Goal: Information Seeking & Learning: Check status

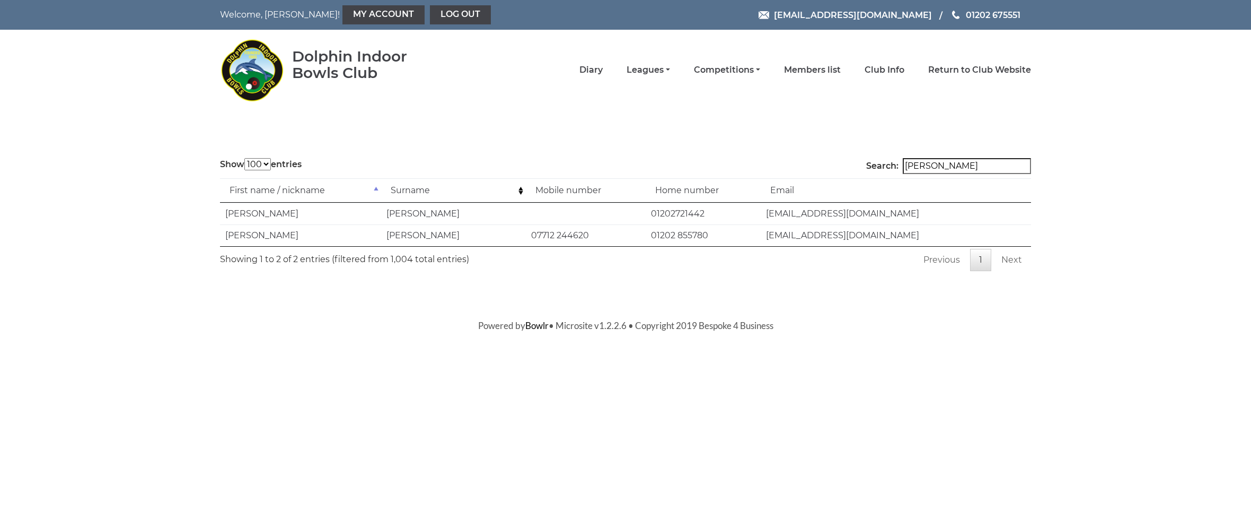
select select "100"
click at [760, 71] on link "Competitions" at bounding box center [727, 71] width 66 height 12
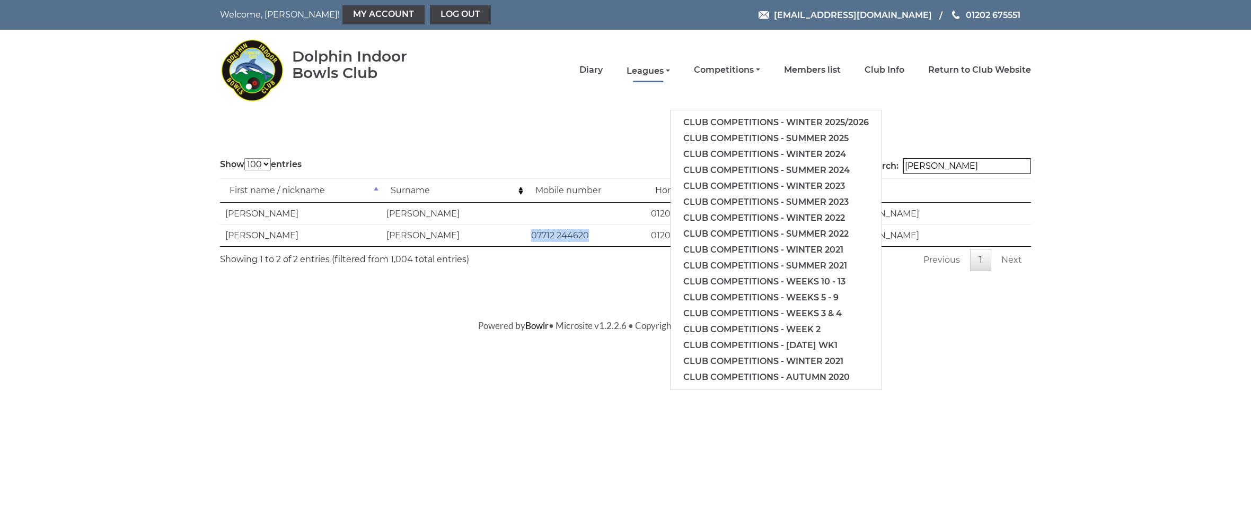
click at [670, 70] on link "Leagues" at bounding box center [648, 71] width 43 height 12
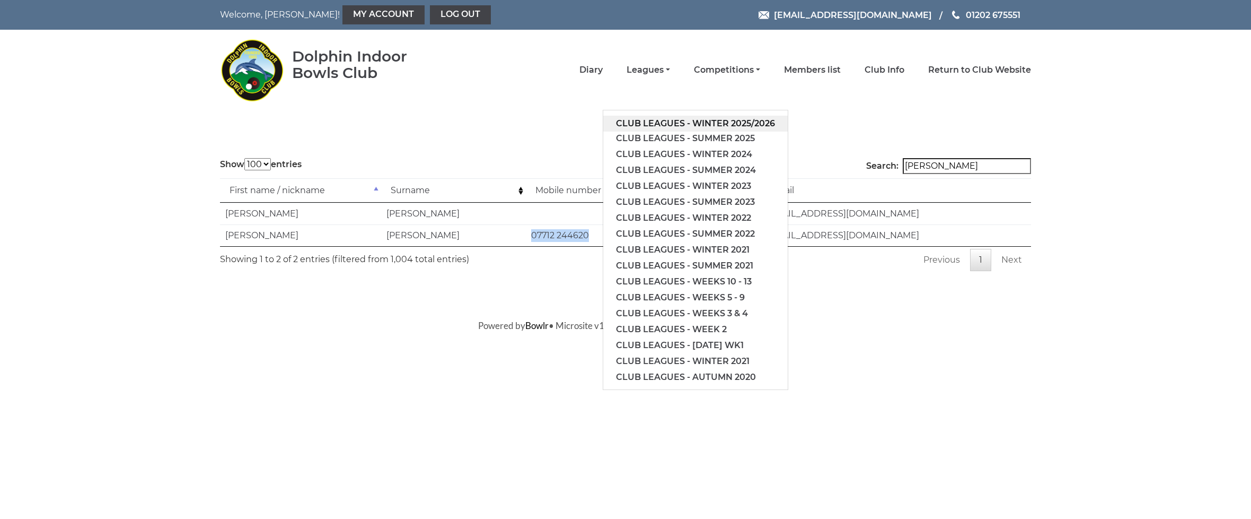
click at [715, 120] on link "Club leagues - Winter 2025/2026" at bounding box center [695, 124] width 185 height 16
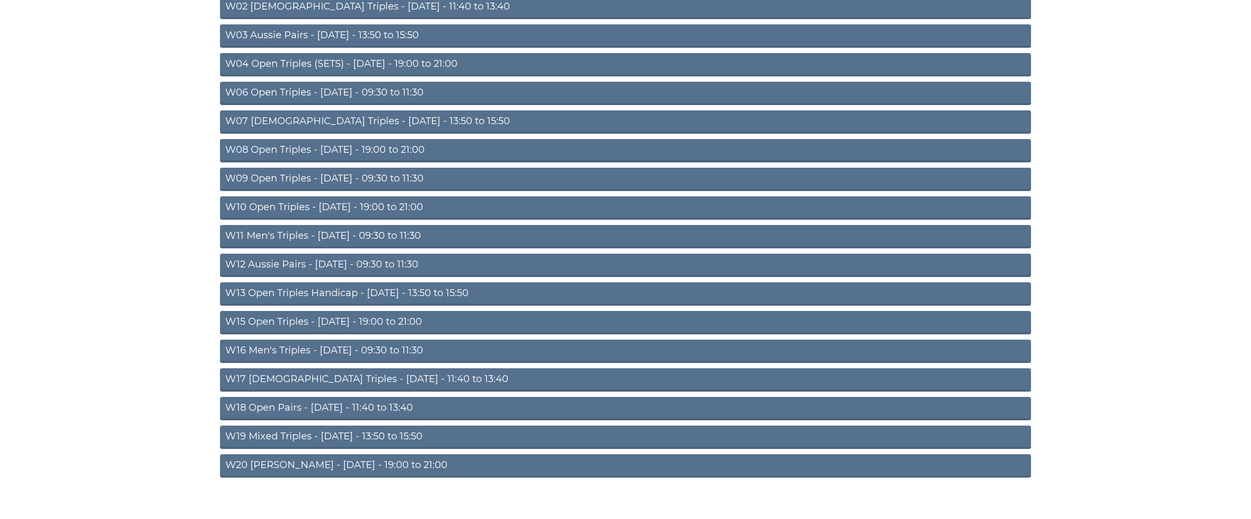
scroll to position [214, 0]
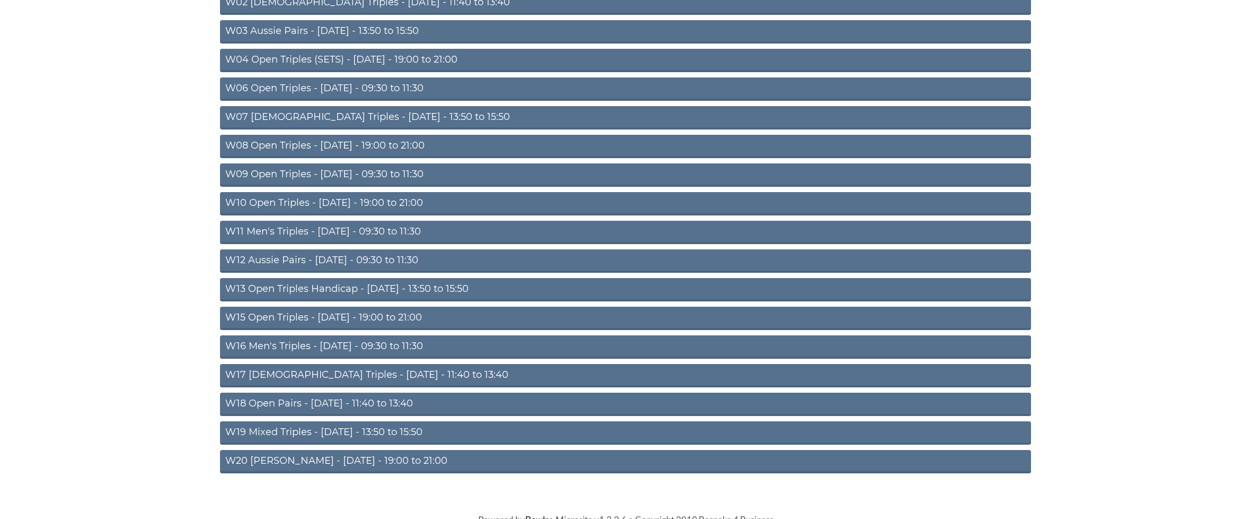
click at [304, 260] on link "W12 Aussie Pairs - Thursday - 09:30 to 11:30" at bounding box center [625, 260] width 811 height 23
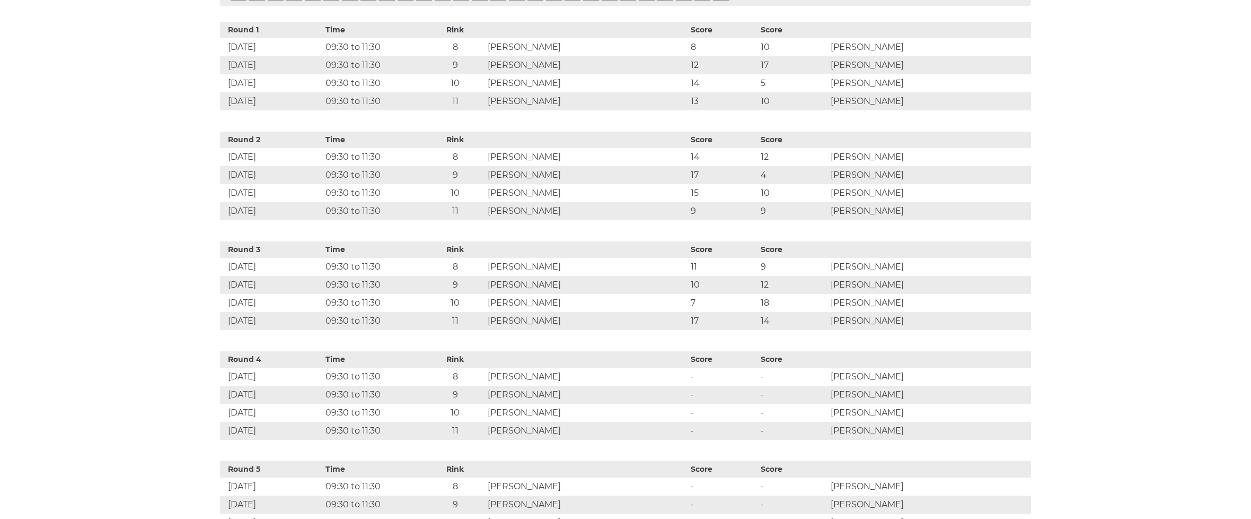
scroll to position [487, 0]
drag, startPoint x: 537, startPoint y: 395, endPoint x: 930, endPoint y: 396, distance: 392.9
click at [930, 396] on tr "[DATE] 09:30 to 11:30 9 [PERSON_NAME] - - [PERSON_NAME]" at bounding box center [625, 394] width 811 height 18
drag, startPoint x: 532, startPoint y: 375, endPoint x: 923, endPoint y: 375, distance: 390.8
click at [923, 375] on tr "[DATE] 09:30 to 11:30 8 [PERSON_NAME] - - [PERSON_NAME]" at bounding box center [625, 376] width 811 height 18
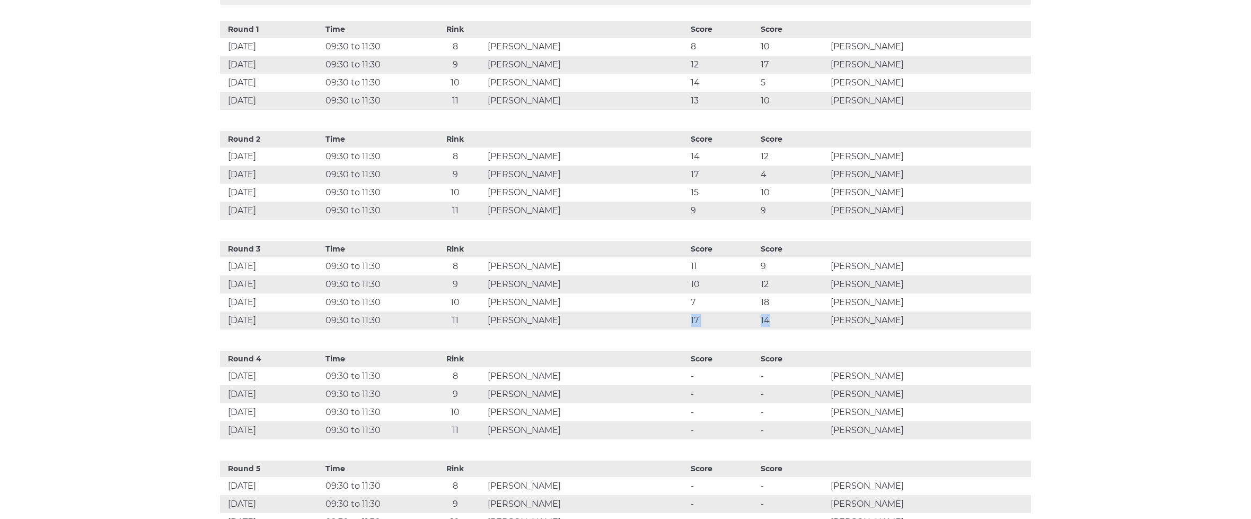
drag, startPoint x: 731, startPoint y: 320, endPoint x: 804, endPoint y: 320, distance: 72.6
click at [804, 320] on tr "[DATE] 09:30 to 11:30 11 [PERSON_NAME] 17 14 [PERSON_NAME]" at bounding box center [625, 320] width 811 height 18
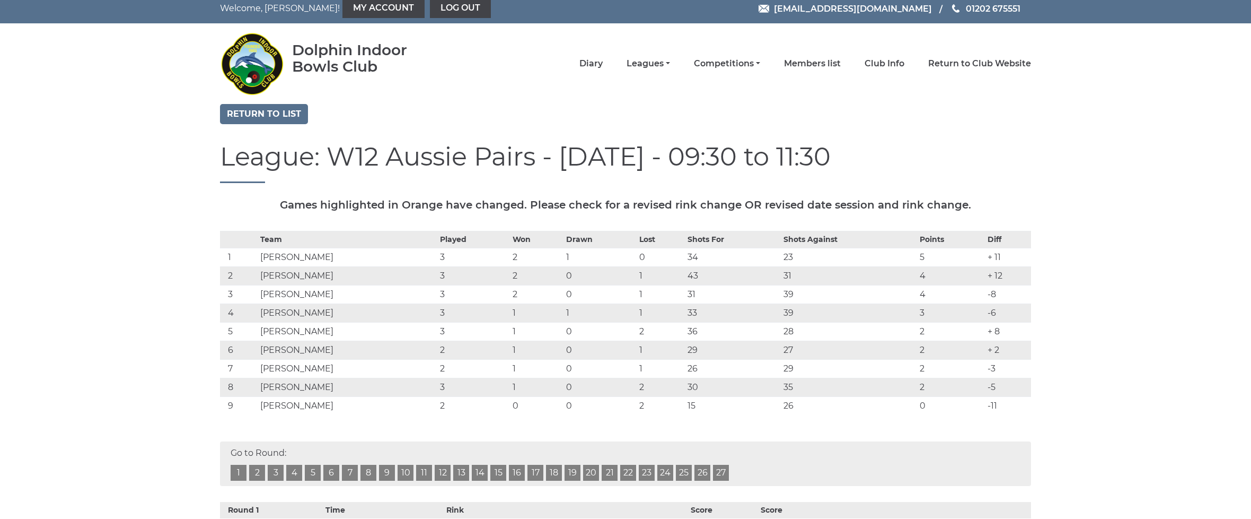
scroll to position [0, 0]
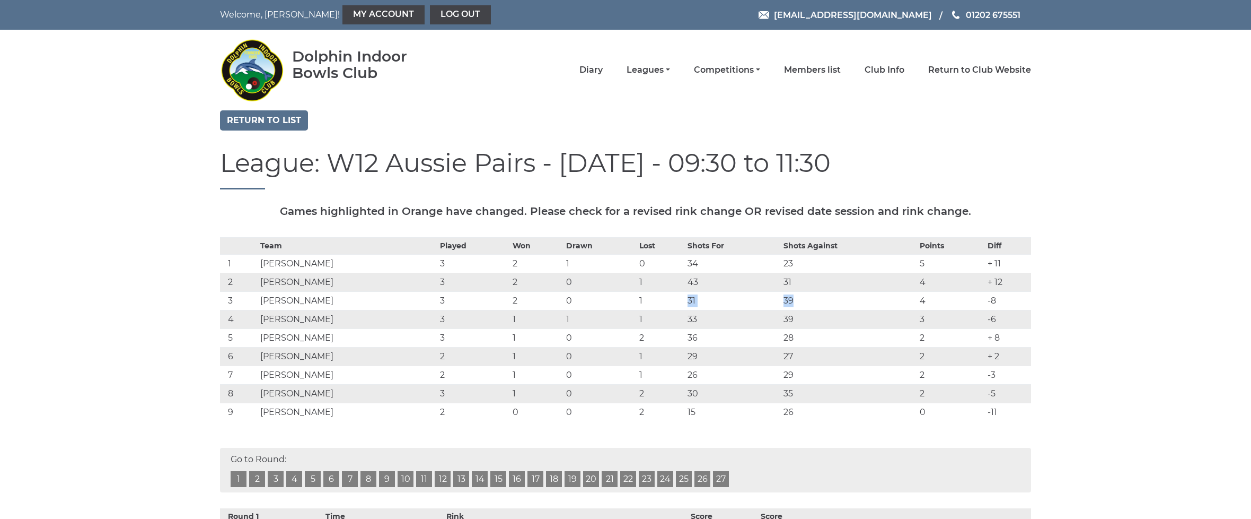
drag, startPoint x: 697, startPoint y: 301, endPoint x: 799, endPoint y: 300, distance: 101.8
click at [799, 300] on tr "3 [PERSON_NAME] 3 2 0 1 31 39 4 -8" at bounding box center [625, 300] width 811 height 19
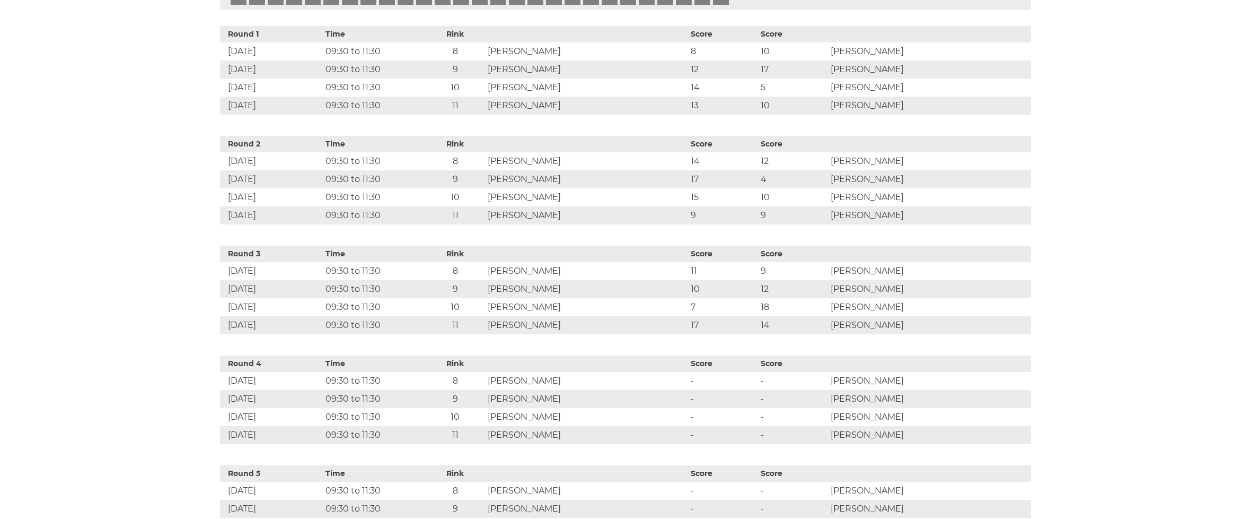
scroll to position [483, 0]
drag, startPoint x: 709, startPoint y: 271, endPoint x: 816, endPoint y: 275, distance: 106.7
click at [816, 275] on tr "[DATE] 09:30 to 11:30 8 [PERSON_NAME] 11 9 [PERSON_NAME]" at bounding box center [625, 270] width 811 height 18
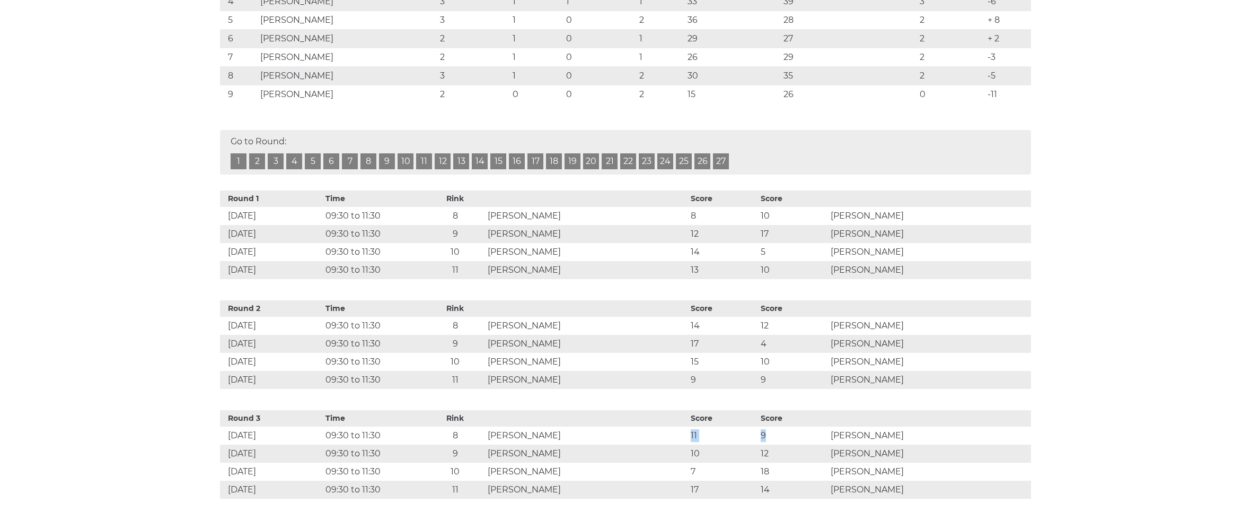
scroll to position [0, 0]
